Goal: Obtain resource: Obtain resource

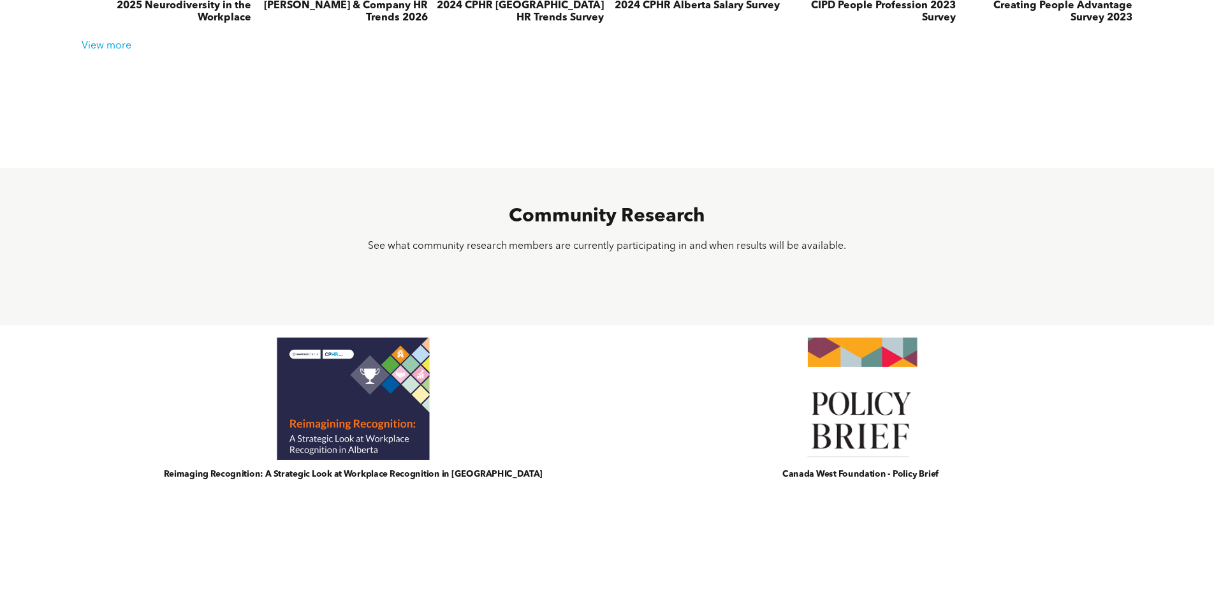
scroll to position [476, 0]
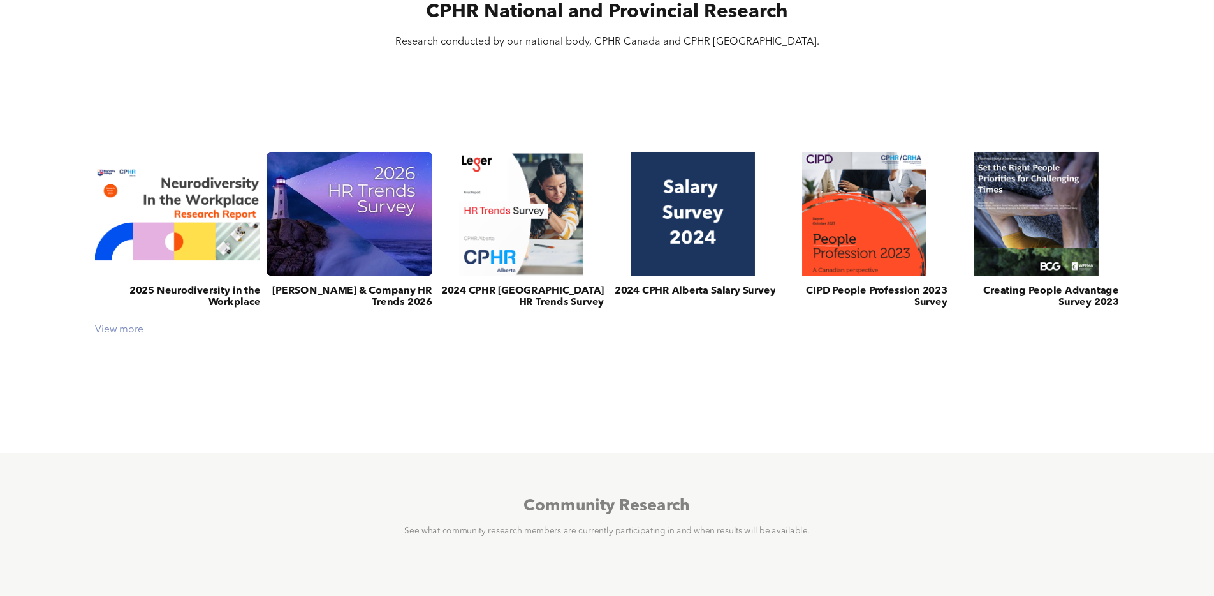
click at [138, 325] on div "View more" at bounding box center [607, 331] width 1036 height 12
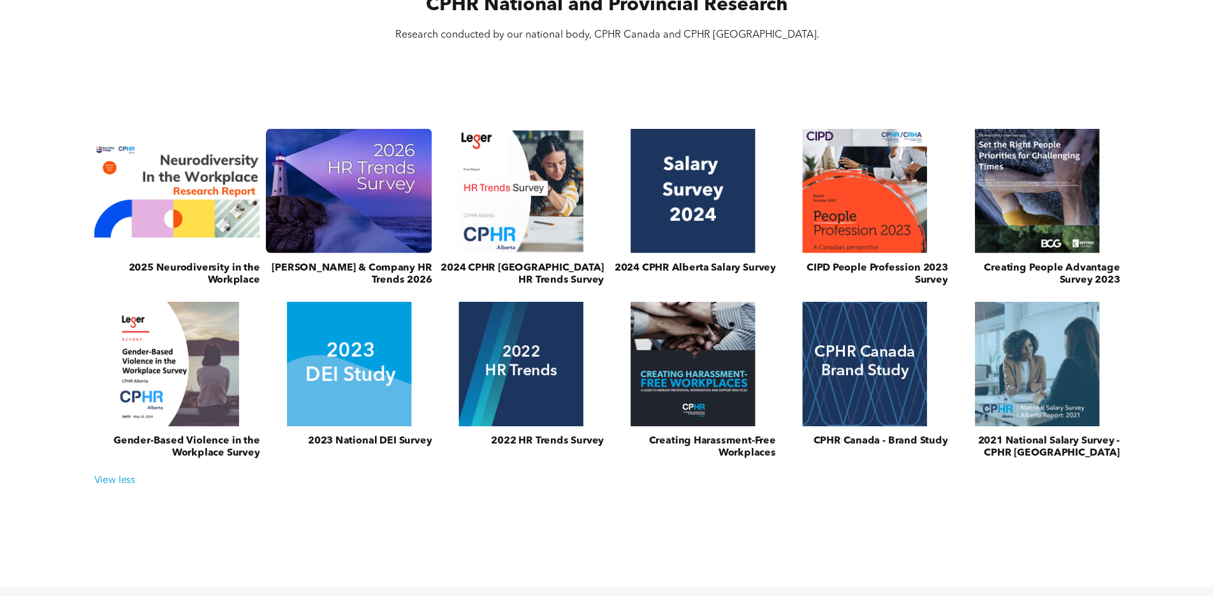
scroll to position [483, 0]
click at [325, 347] on link at bounding box center [349, 363] width 176 height 132
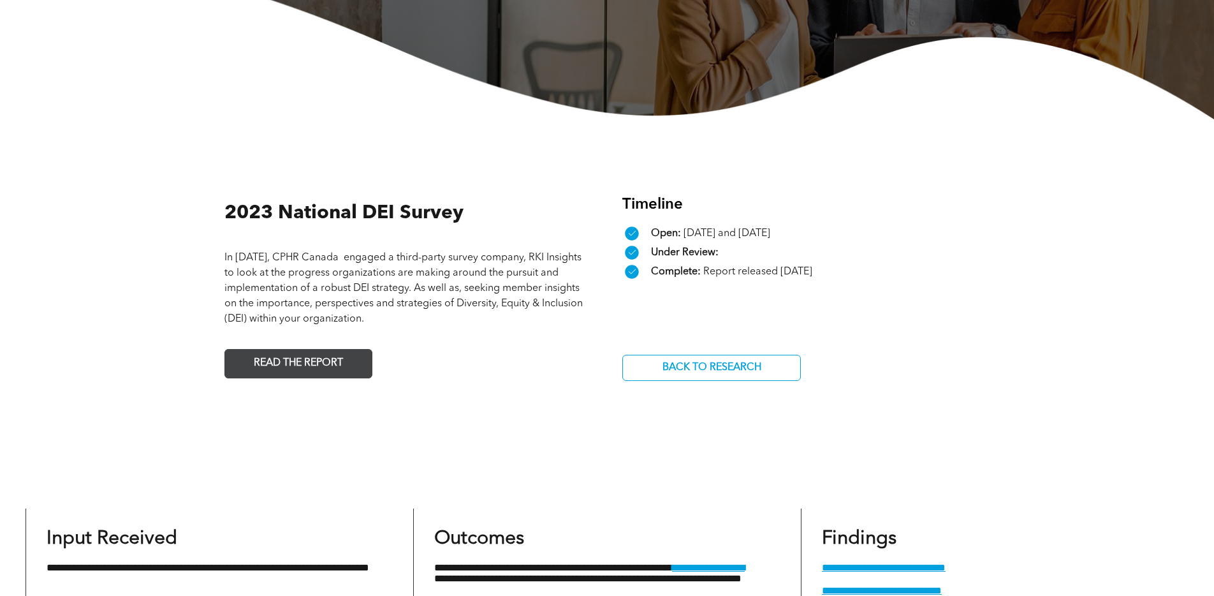
scroll to position [411, 0]
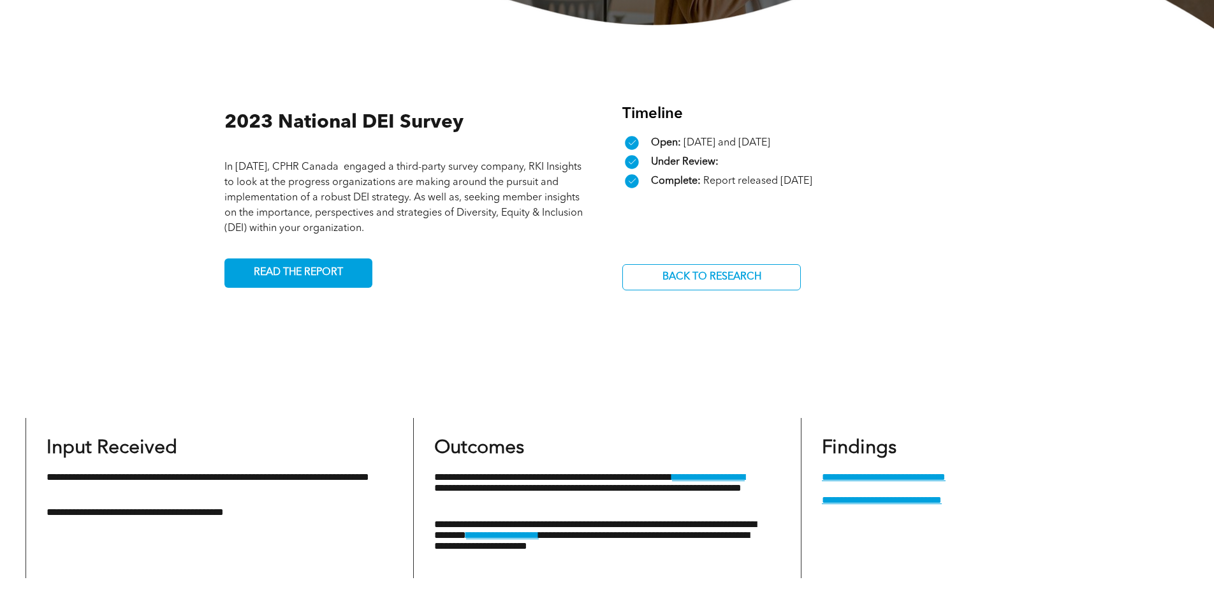
click at [302, 281] on div "2023 National DEI Survey In [DATE], CPHR Canada engaged a third-party survey co…" at bounding box center [606, 198] width 765 height 338
click at [305, 267] on span "READ THE REPORT" at bounding box center [298, 272] width 98 height 25
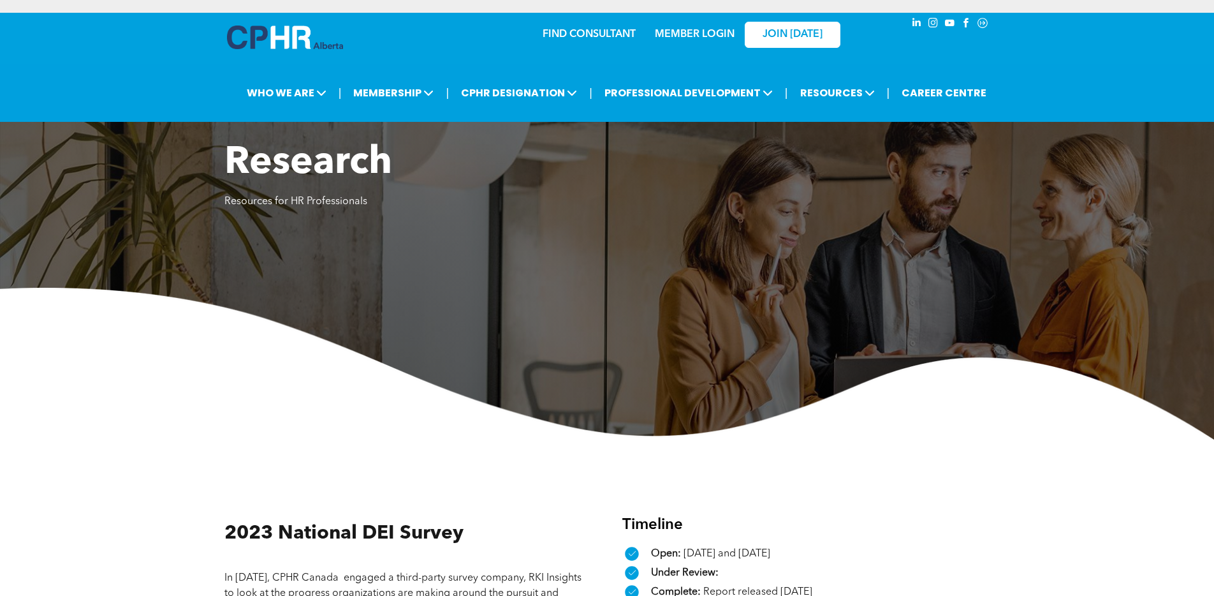
scroll to position [411, 0]
